Goal: Information Seeking & Learning: Learn about a topic

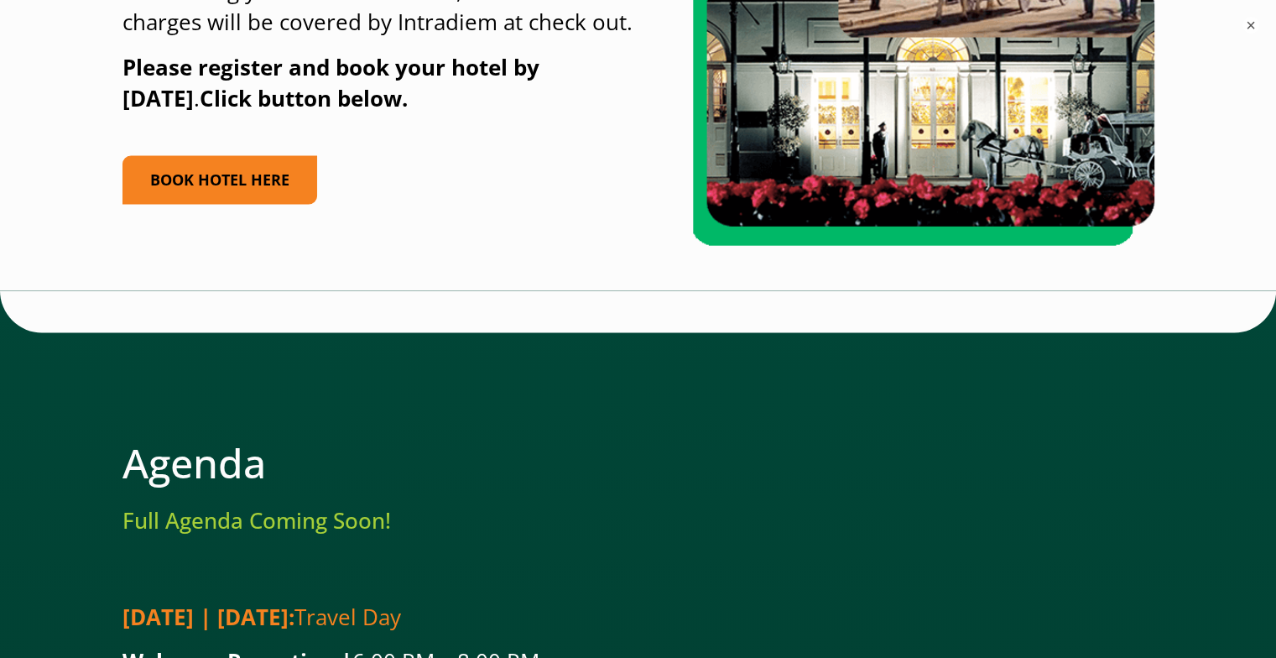
scroll to position [2744, 7]
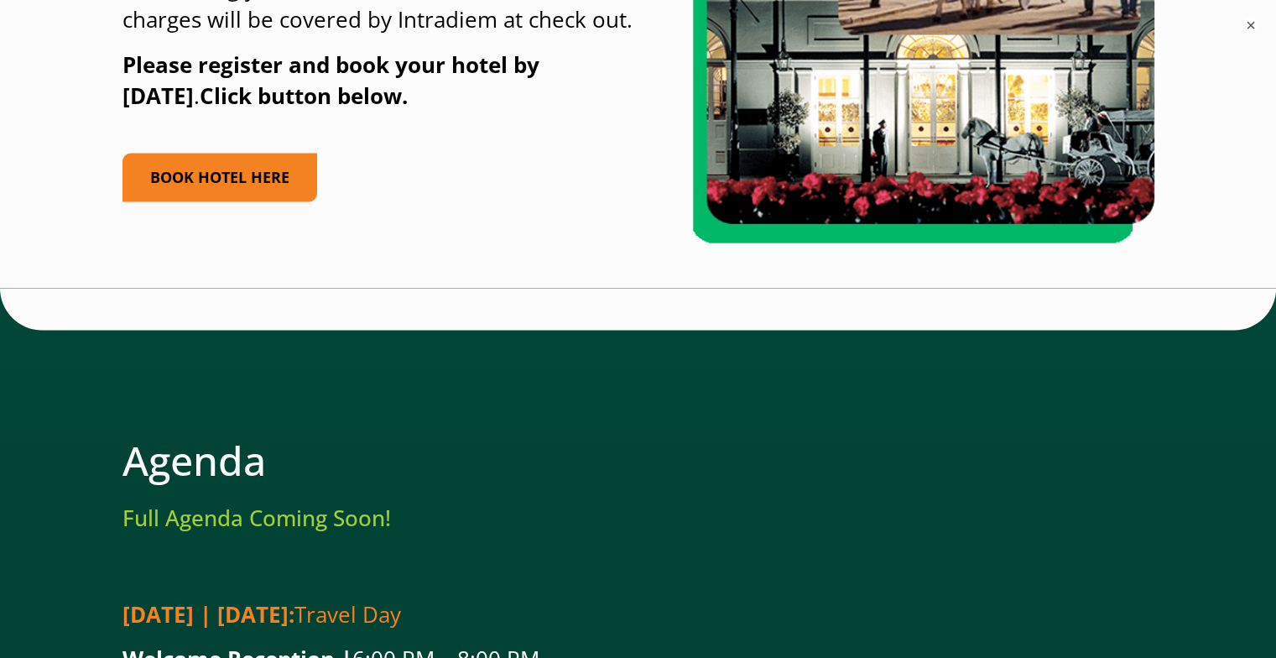
click at [348, 504] on h3 "Full Agenda Coming Soon!" at bounding box center [638, 517] width 1032 height 26
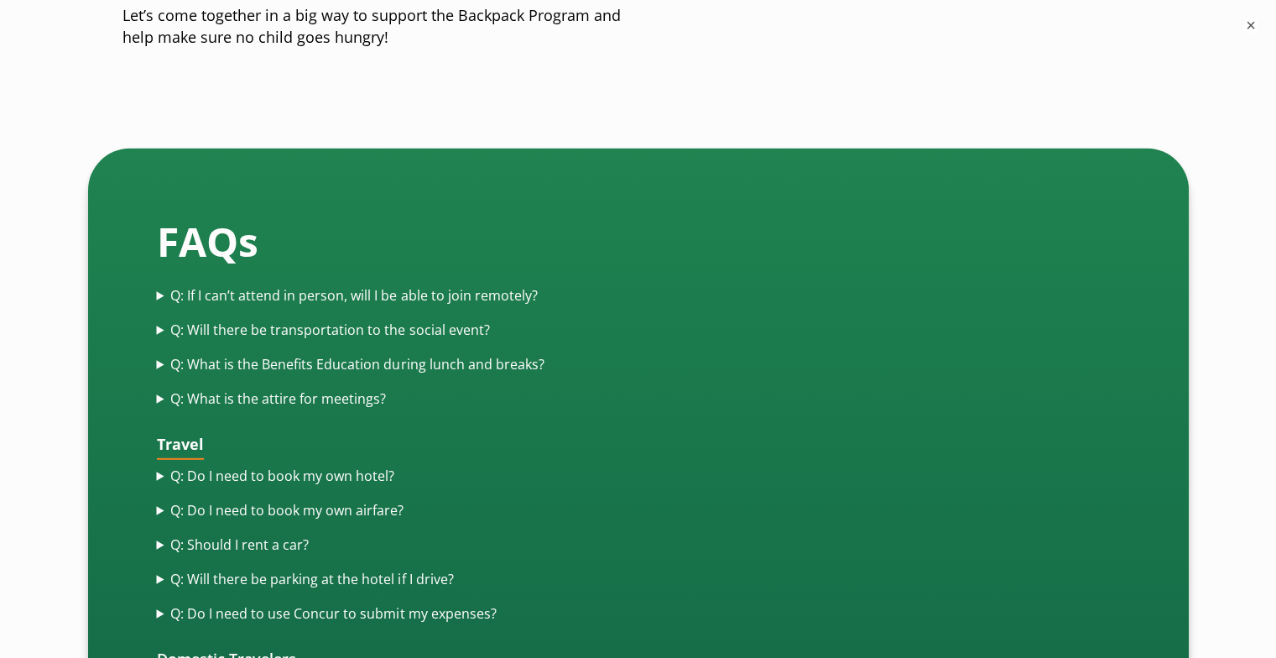
scroll to position [4654, 7]
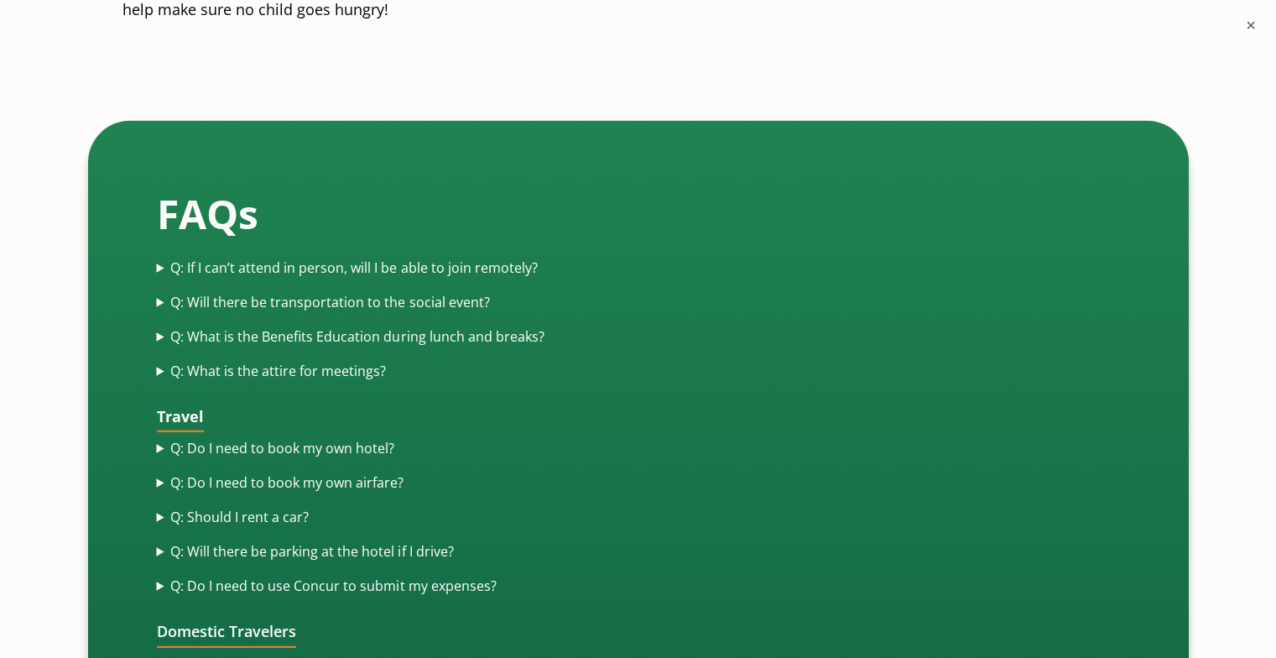
click at [401, 258] on summary "Q: If I can’t attend in person, will I be able to join remotely?" at bounding box center [638, 267] width 963 height 19
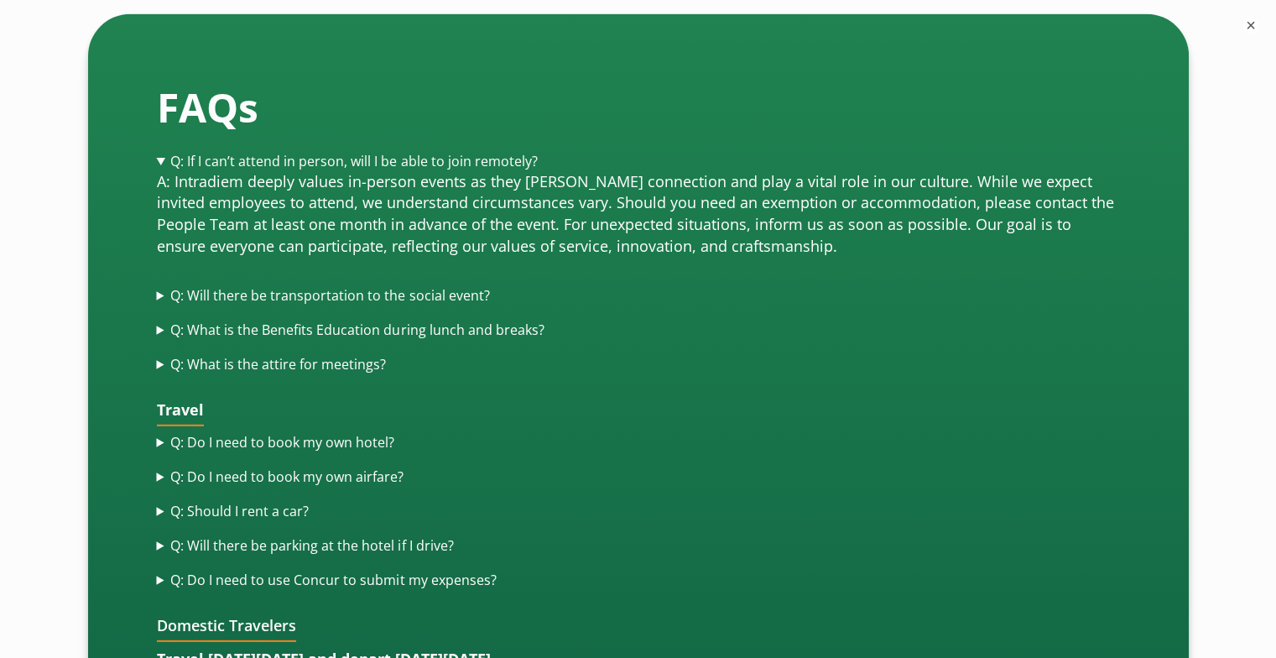
scroll to position [4761, 7]
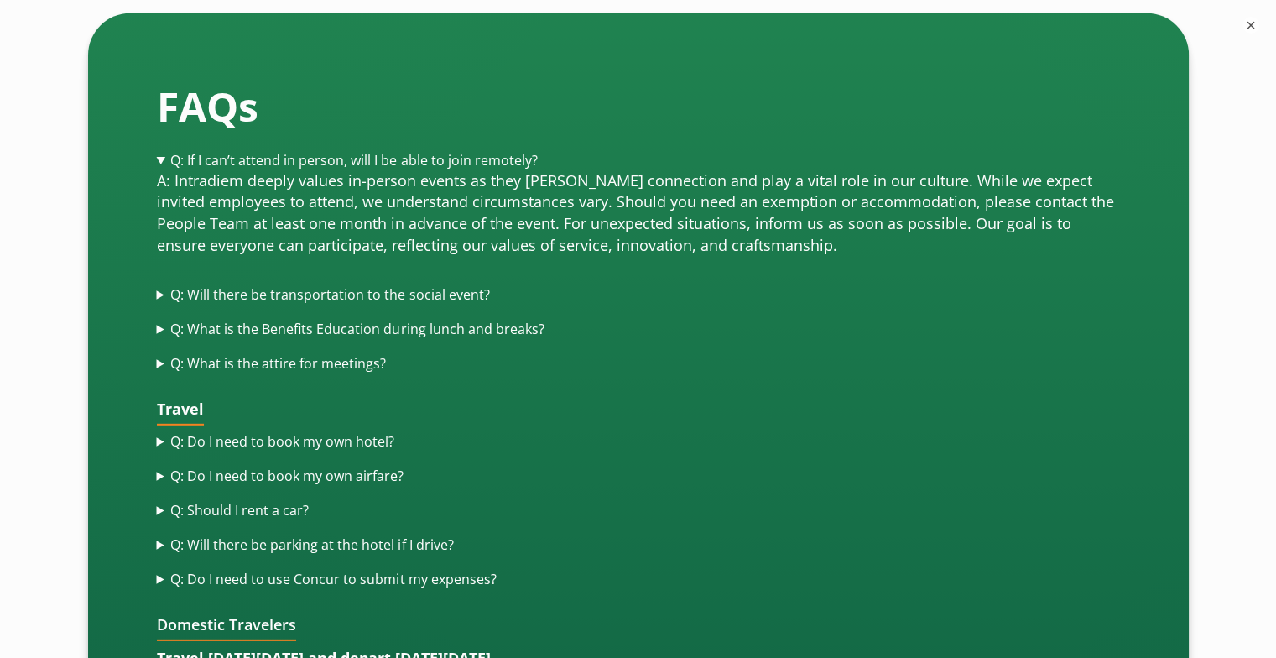
click at [315, 354] on summary "Q: What is the attire for meetings?" at bounding box center [638, 363] width 963 height 19
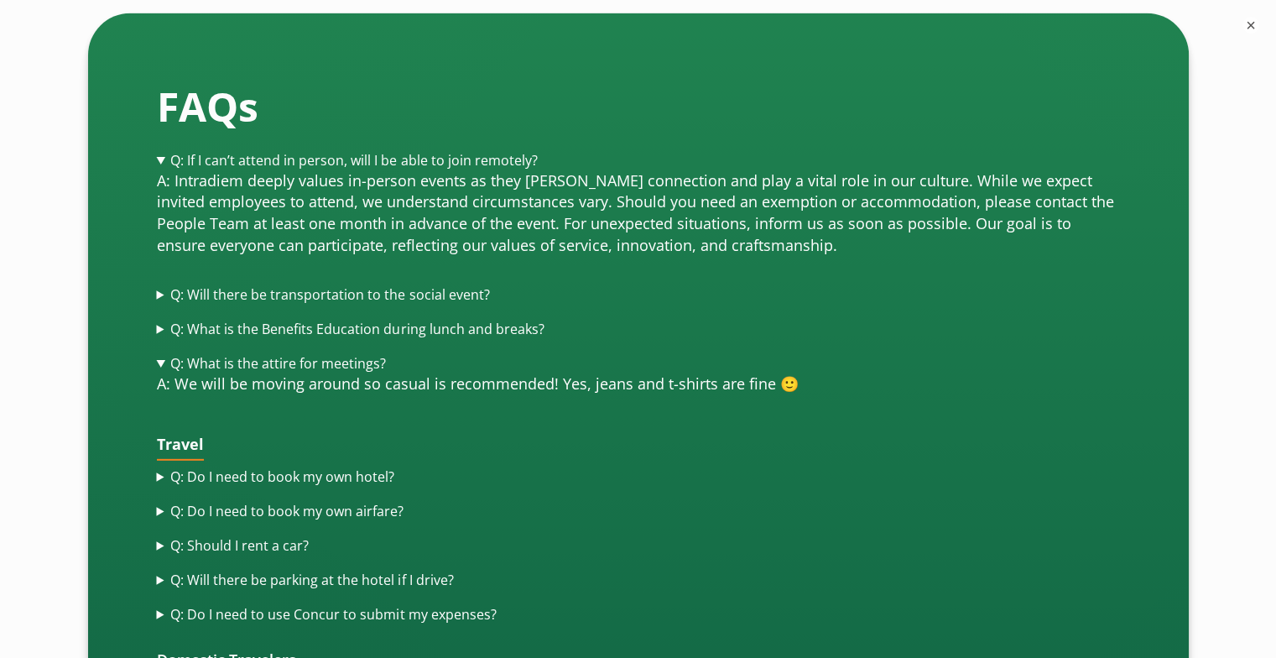
click at [362, 320] on summary "Q: What is the Benefits Education during lunch and breaks?" at bounding box center [638, 329] width 963 height 19
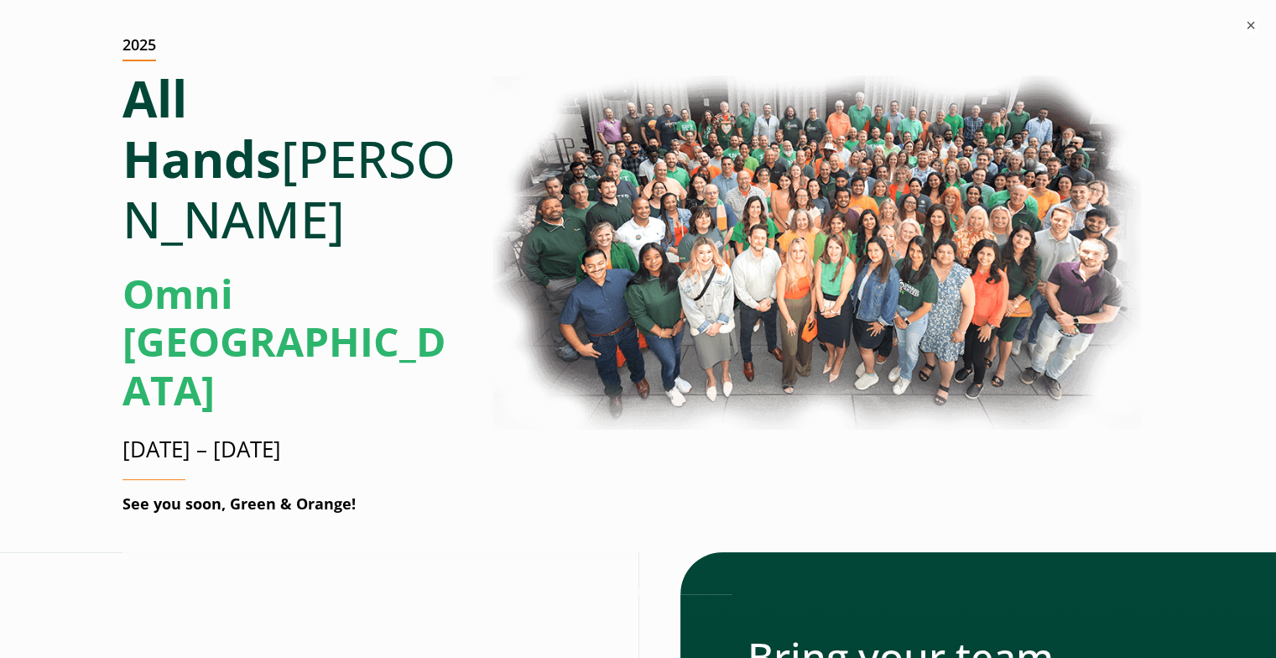
scroll to position [0, 5]
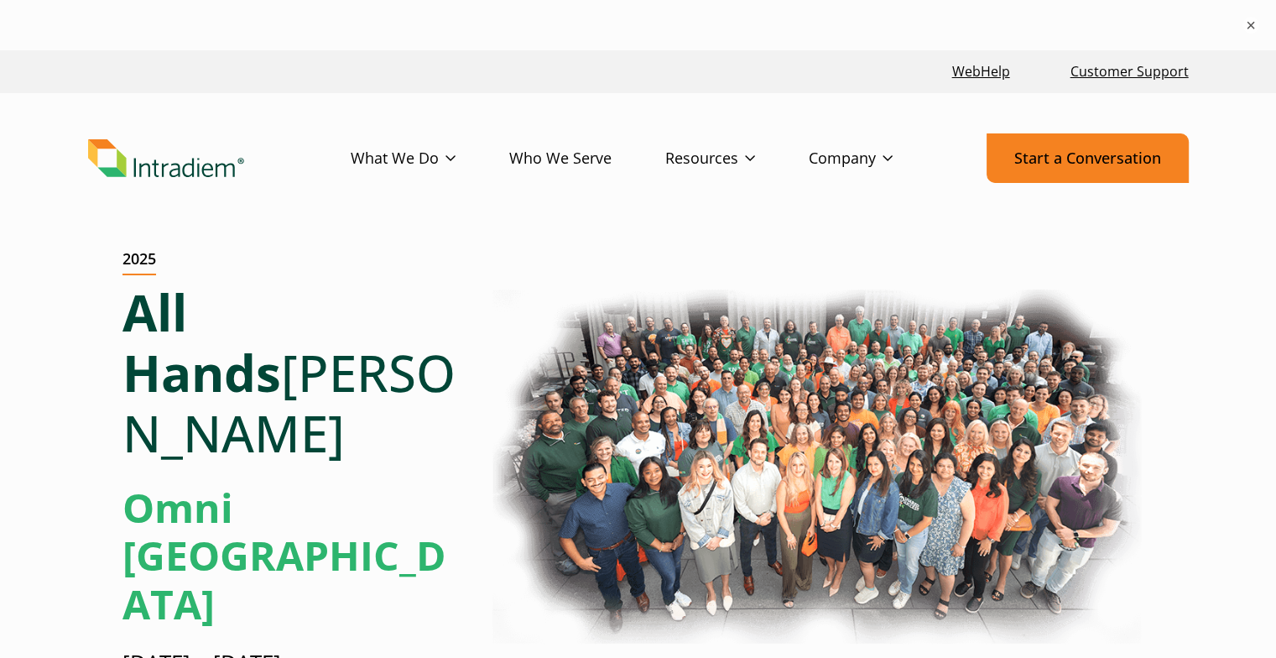
click at [1046, 173] on link "Start a Conversation" at bounding box center [1088, 158] width 202 height 50
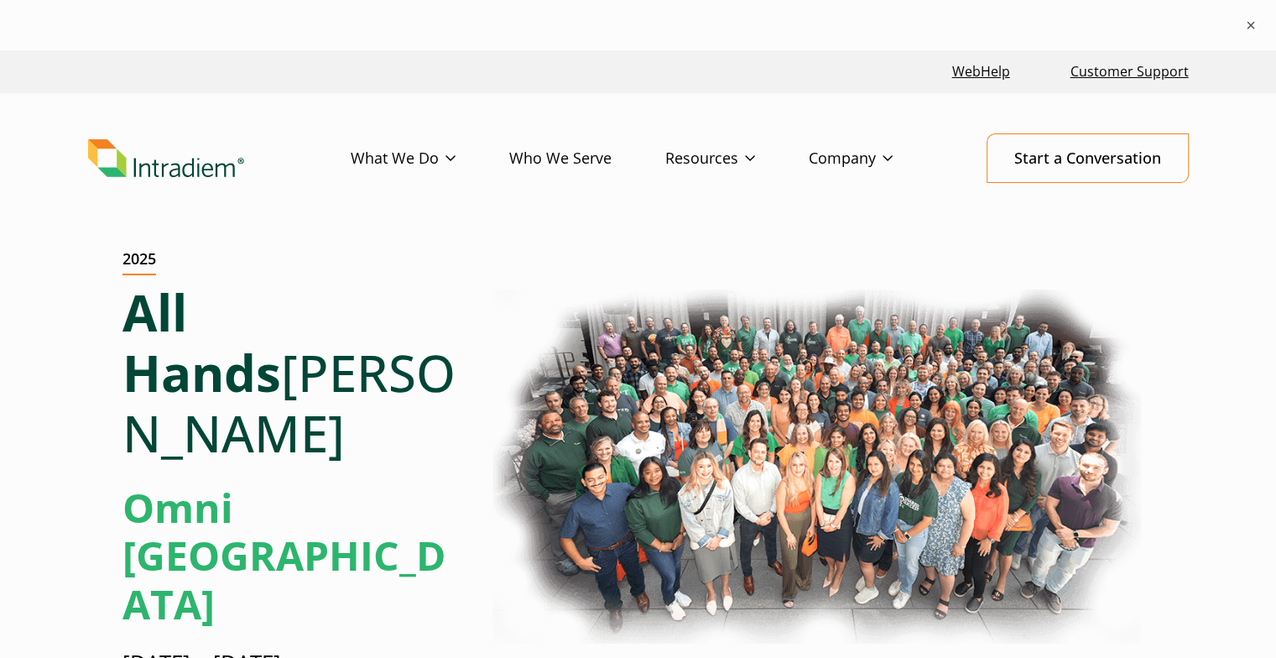
click at [192, 124] on header "Menu What We Do Platform Who We Serve Resources Blog Events & Webinars News Suc…" at bounding box center [638, 171] width 1276 height 157
click at [191, 162] on img "Link to homepage of Intradiem" at bounding box center [166, 158] width 156 height 39
